Goal: Information Seeking & Learning: Learn about a topic

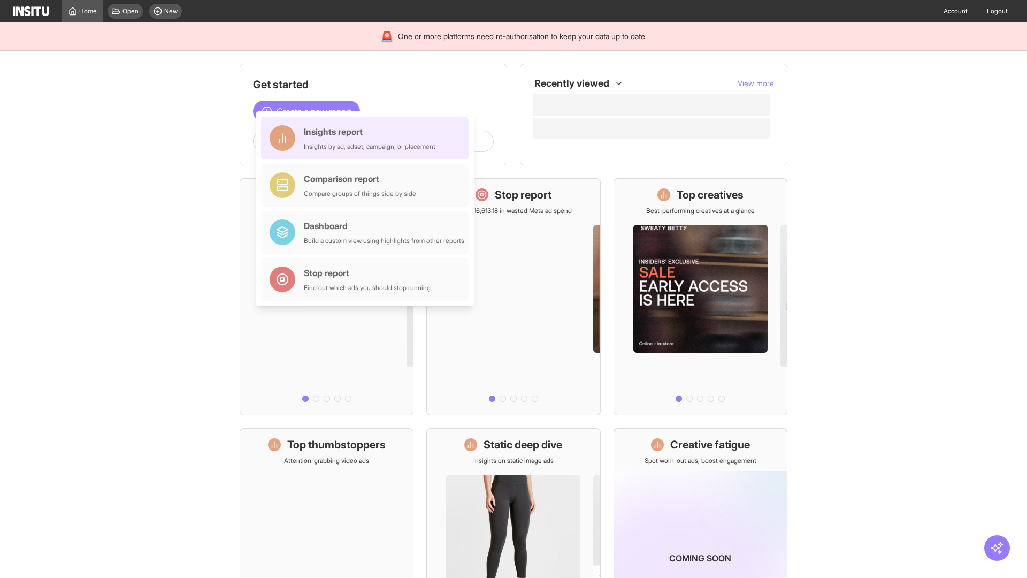
click at [368, 138] on div "Insights report Insights by ad, adset, campaign, or placement" at bounding box center [370, 138] width 132 height 26
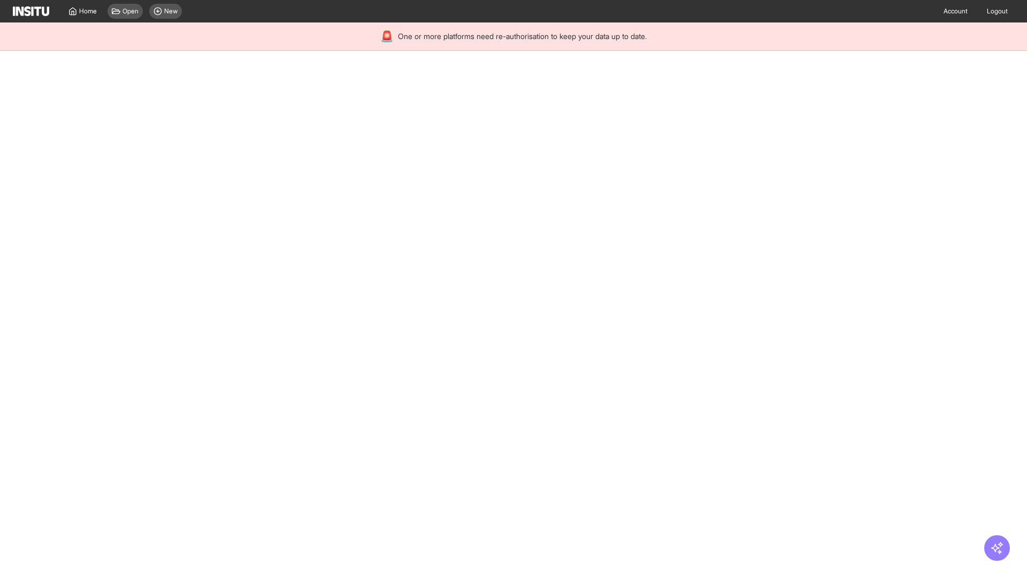
select select "**"
